Goal: Task Accomplishment & Management: Manage account settings

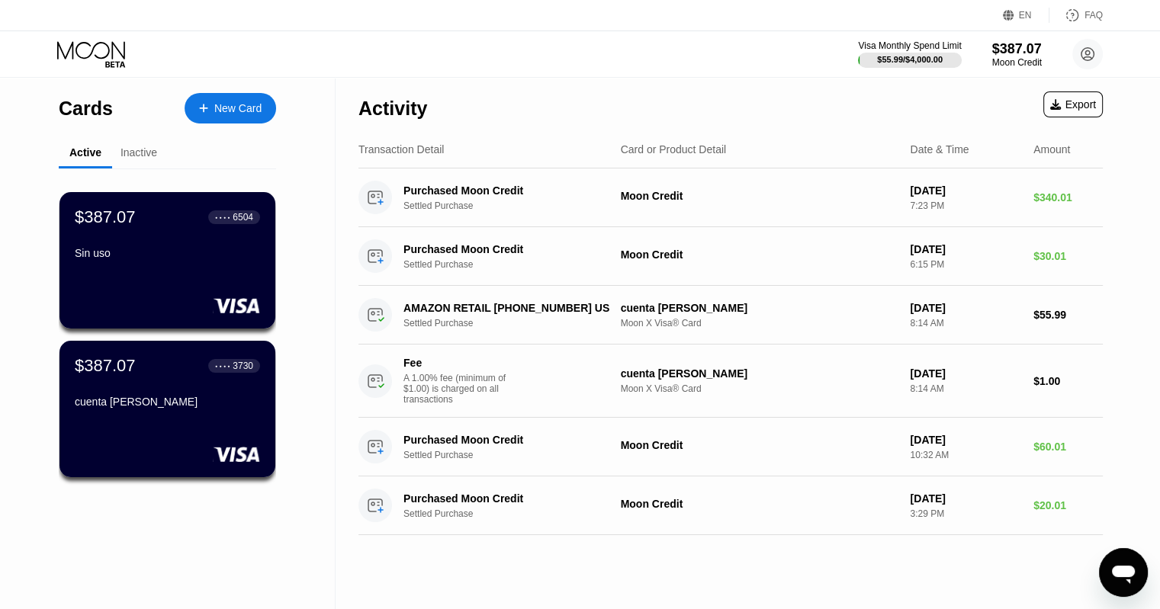
click at [95, 43] on icon at bounding box center [91, 50] width 68 height 18
